Goal: Information Seeking & Learning: Understand process/instructions

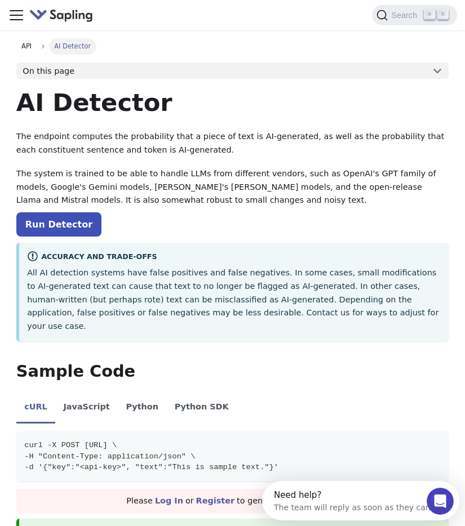
click at [75, 48] on span "AI Detector" at bounding box center [72, 46] width 47 height 16
click at [437, 72] on button "On this page" at bounding box center [232, 70] width 432 height 17
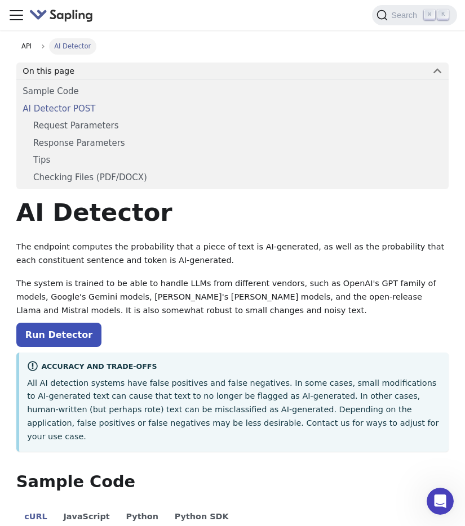
click at [73, 105] on link "AI Detector POST" at bounding box center [232, 109] width 419 height 14
drag, startPoint x: 13, startPoint y: 42, endPoint x: 28, endPoint y: 52, distance: 18.6
click at [30, 52] on link "API" at bounding box center [26, 46] width 21 height 16
